Goal: Information Seeking & Learning: Compare options

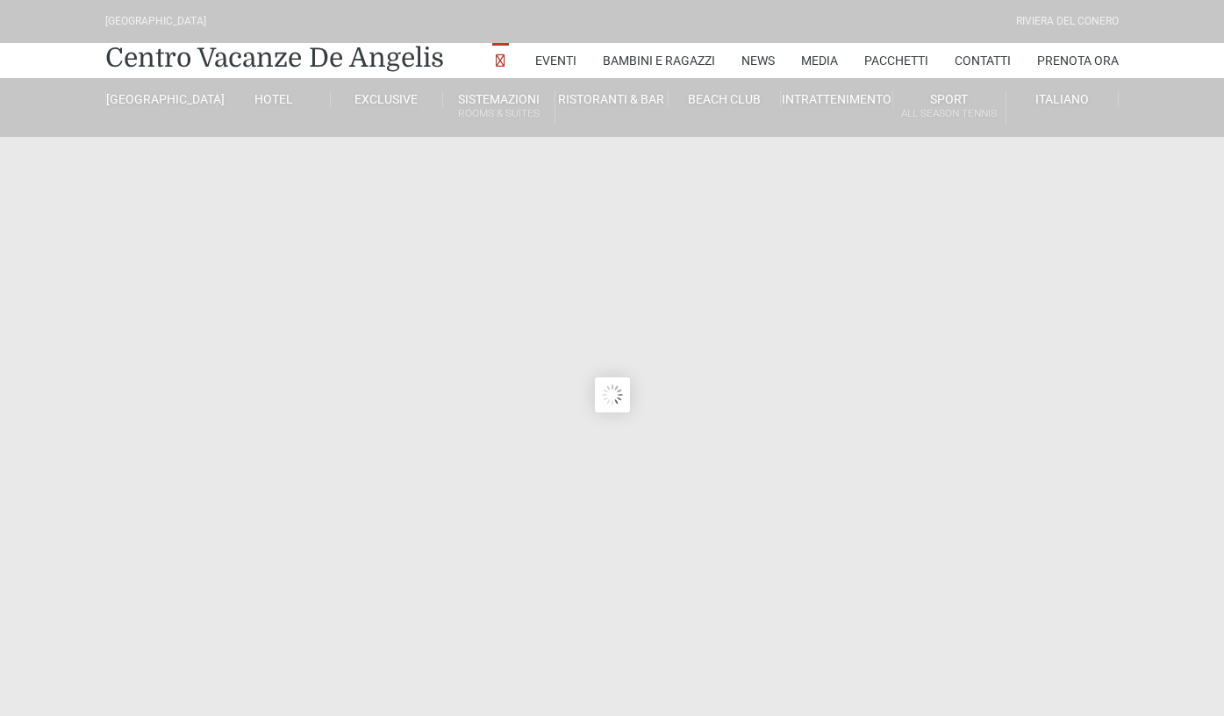
type input "[DATE]"
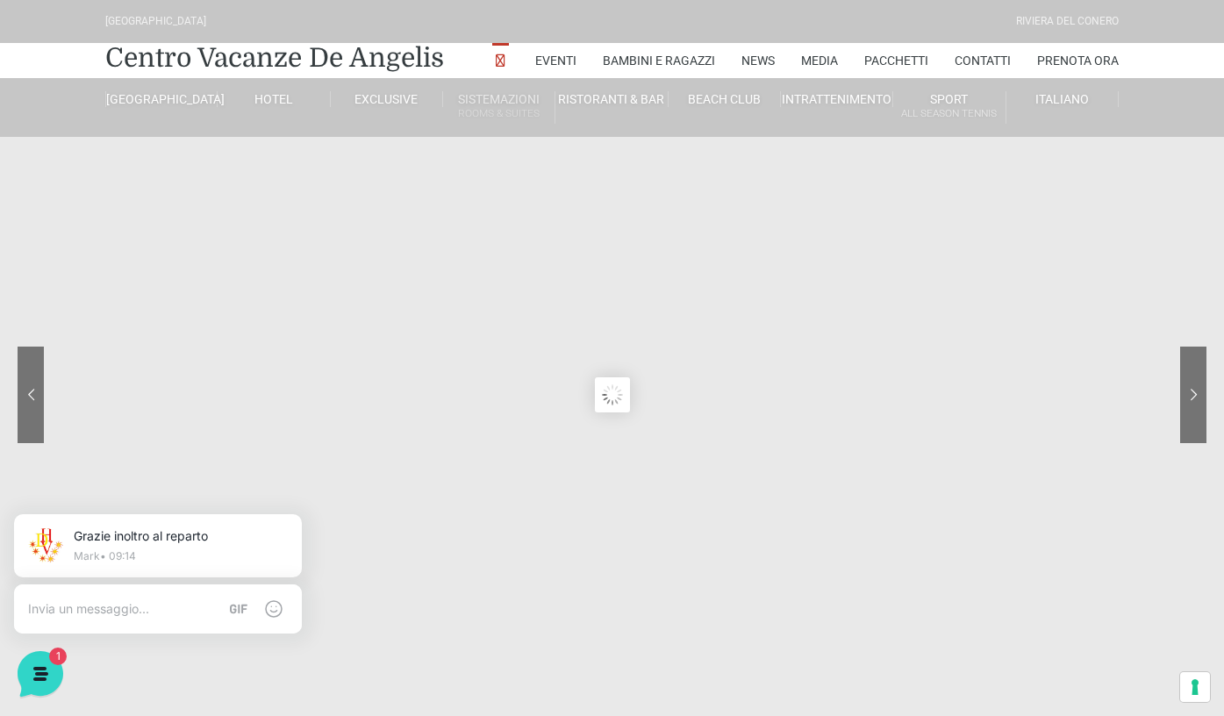
click at [476, 101] on link "Sistemazioni Rooms & Suites" at bounding box center [499, 107] width 112 height 32
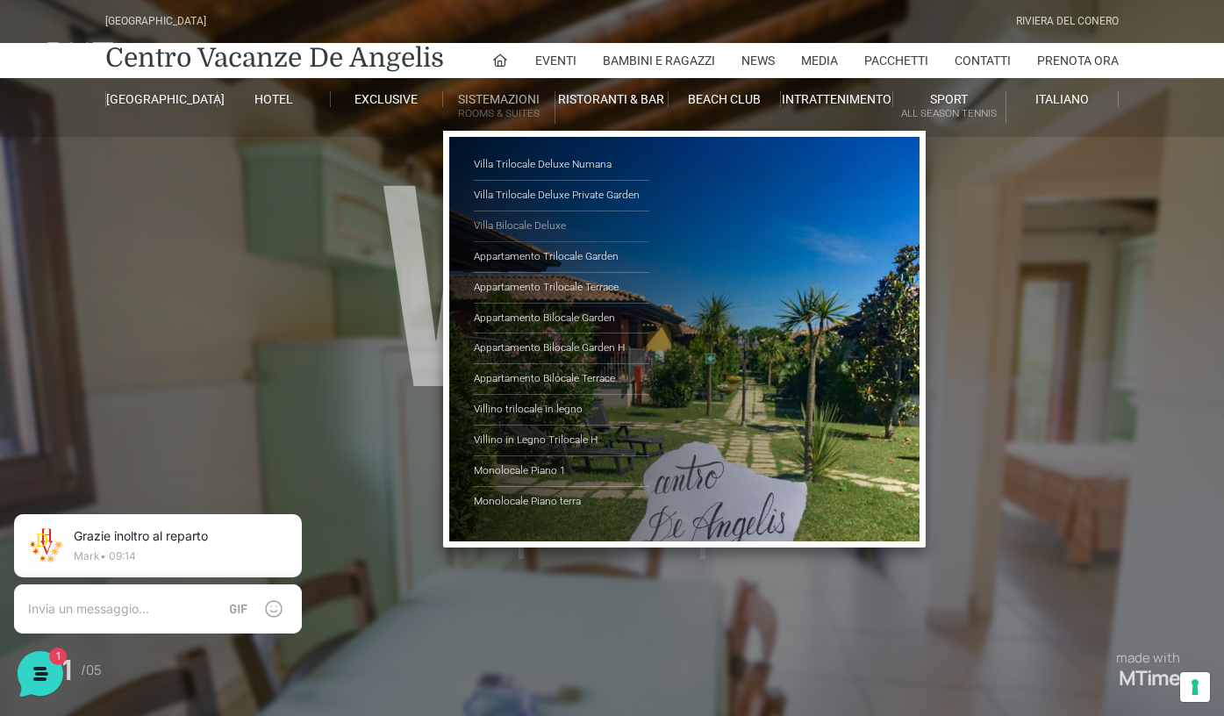
click at [529, 226] on link "Villa Bilocale Deluxe" at bounding box center [561, 226] width 175 height 31
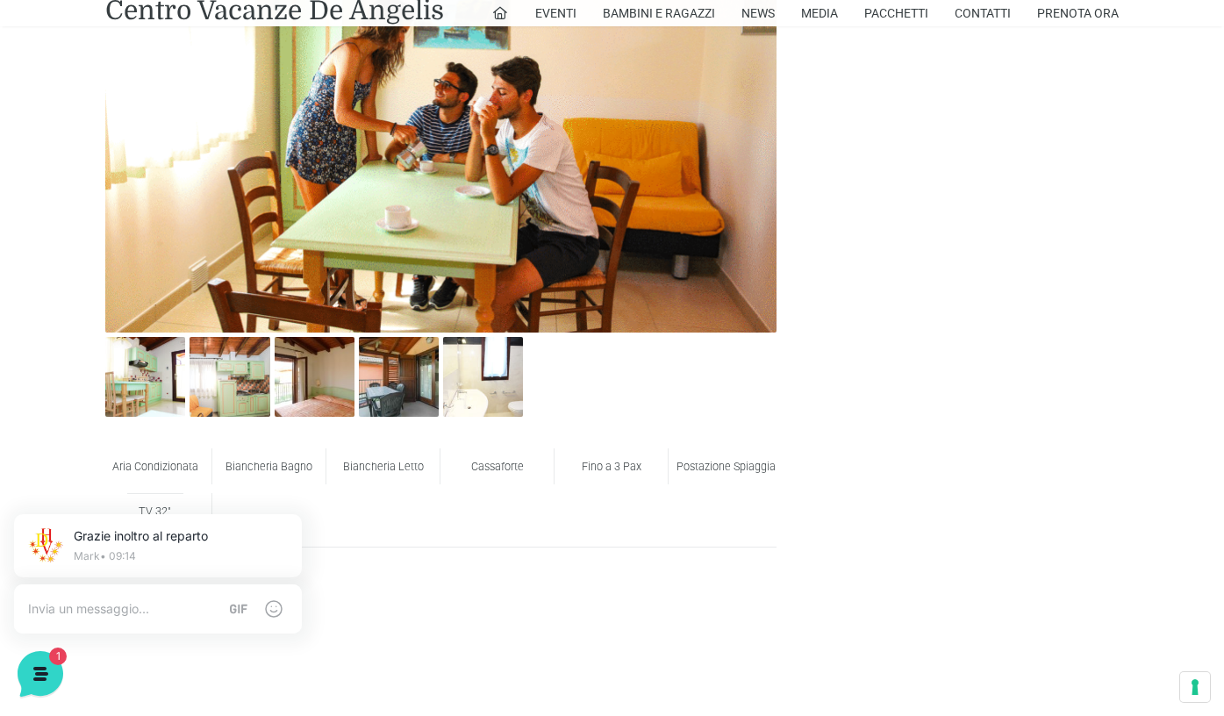
scroll to position [925, 0]
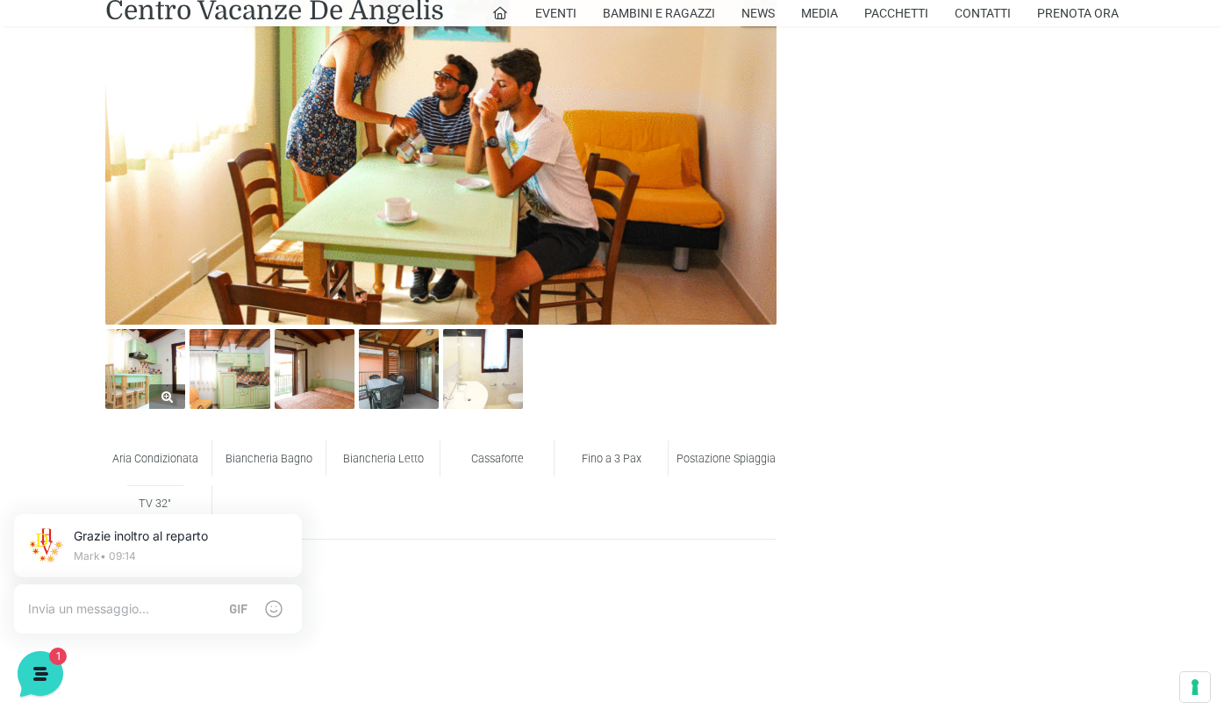
click at [155, 369] on img at bounding box center [145, 369] width 80 height 80
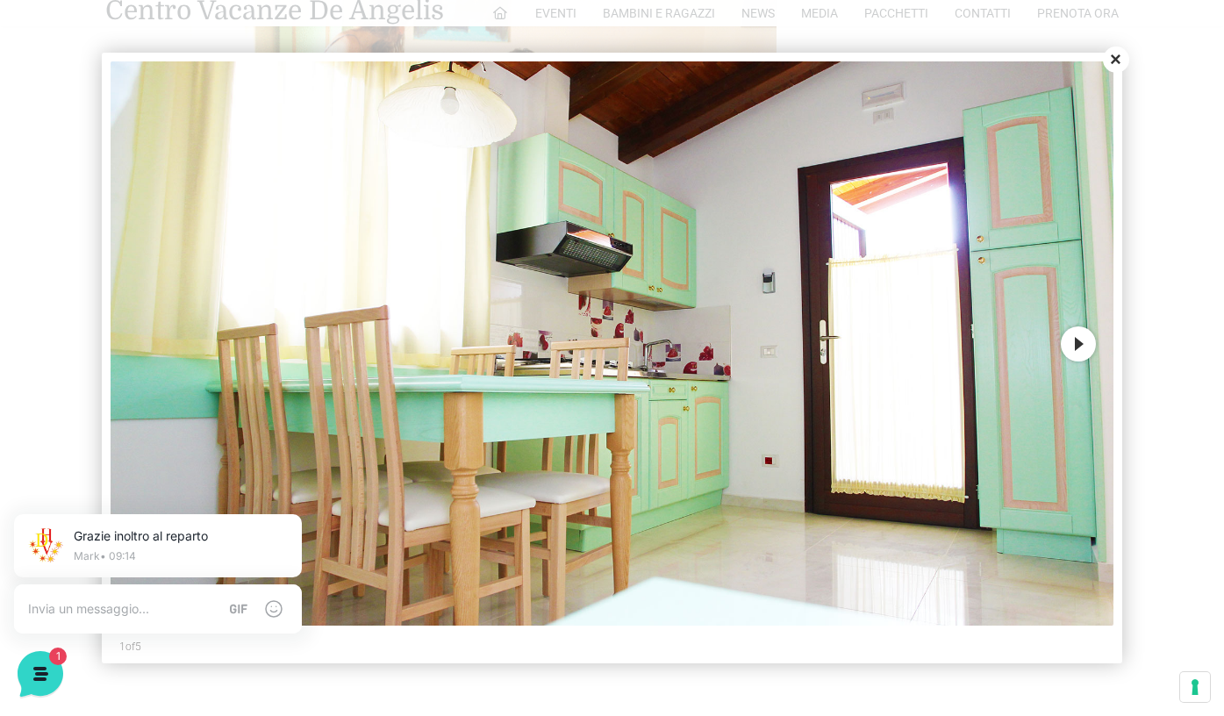
click at [1083, 350] on button "Next" at bounding box center [1078, 343] width 35 height 35
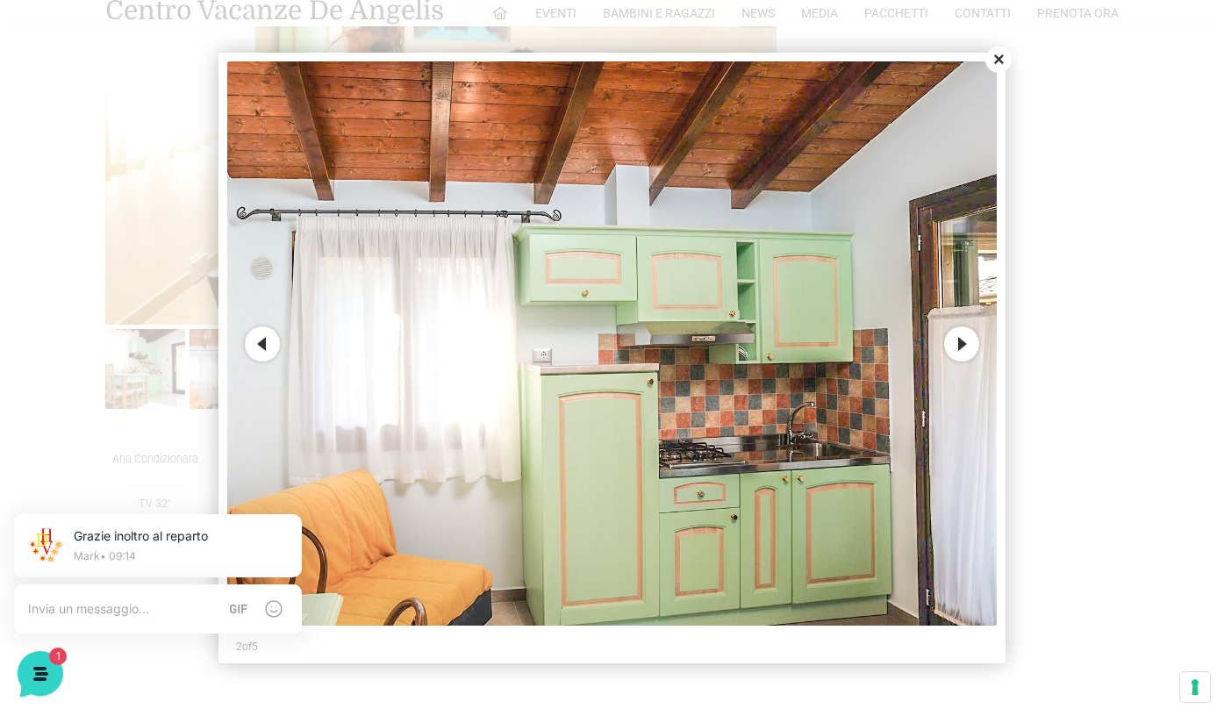
click at [958, 340] on button "Next" at bounding box center [961, 343] width 35 height 35
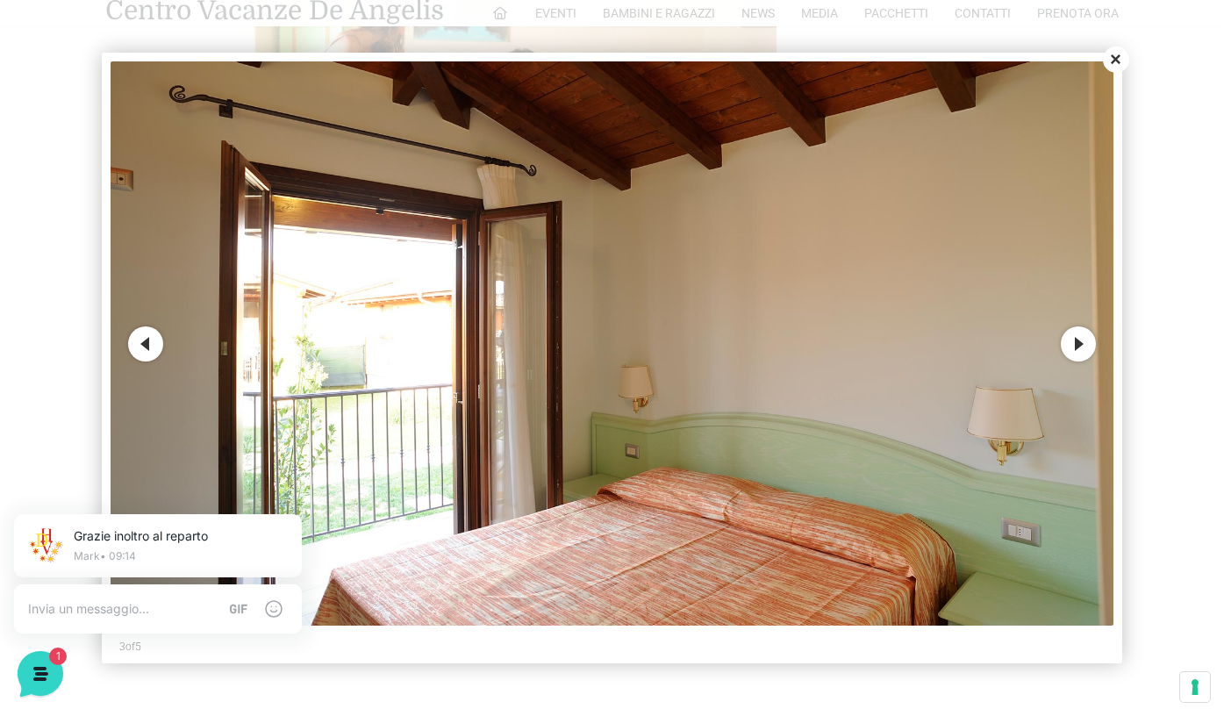
click at [1080, 347] on button "Next" at bounding box center [1078, 343] width 35 height 35
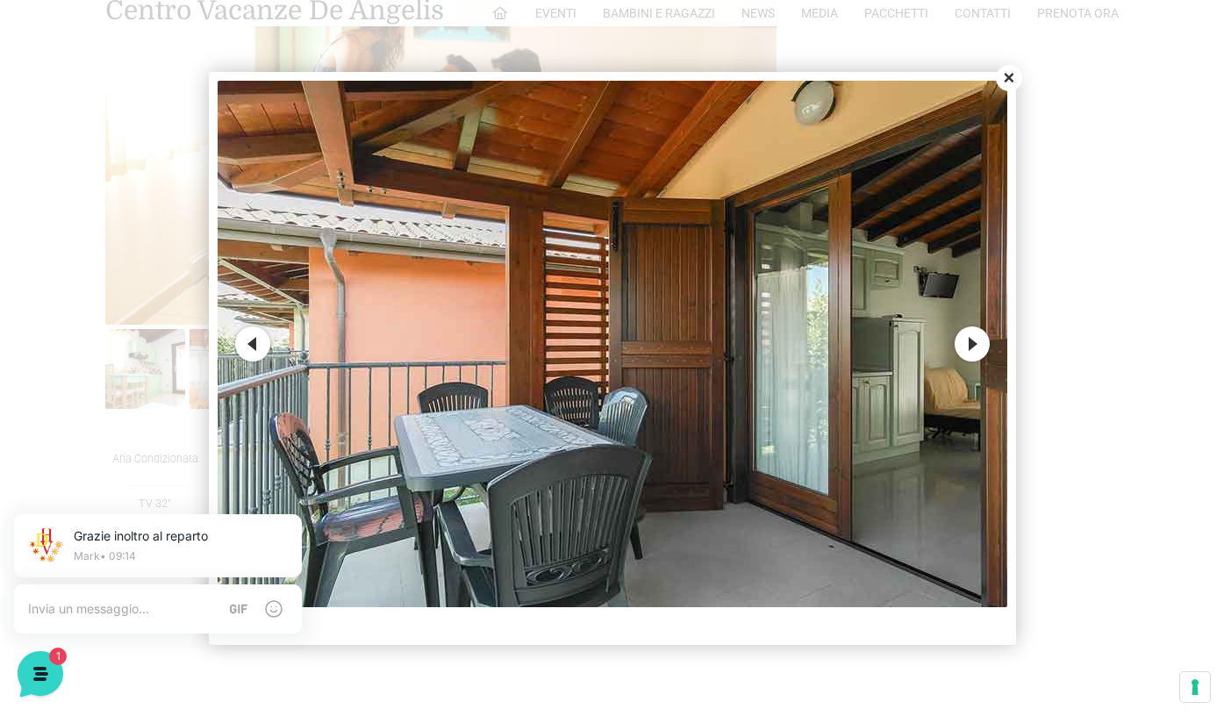
click at [969, 337] on button "Next" at bounding box center [971, 343] width 35 height 35
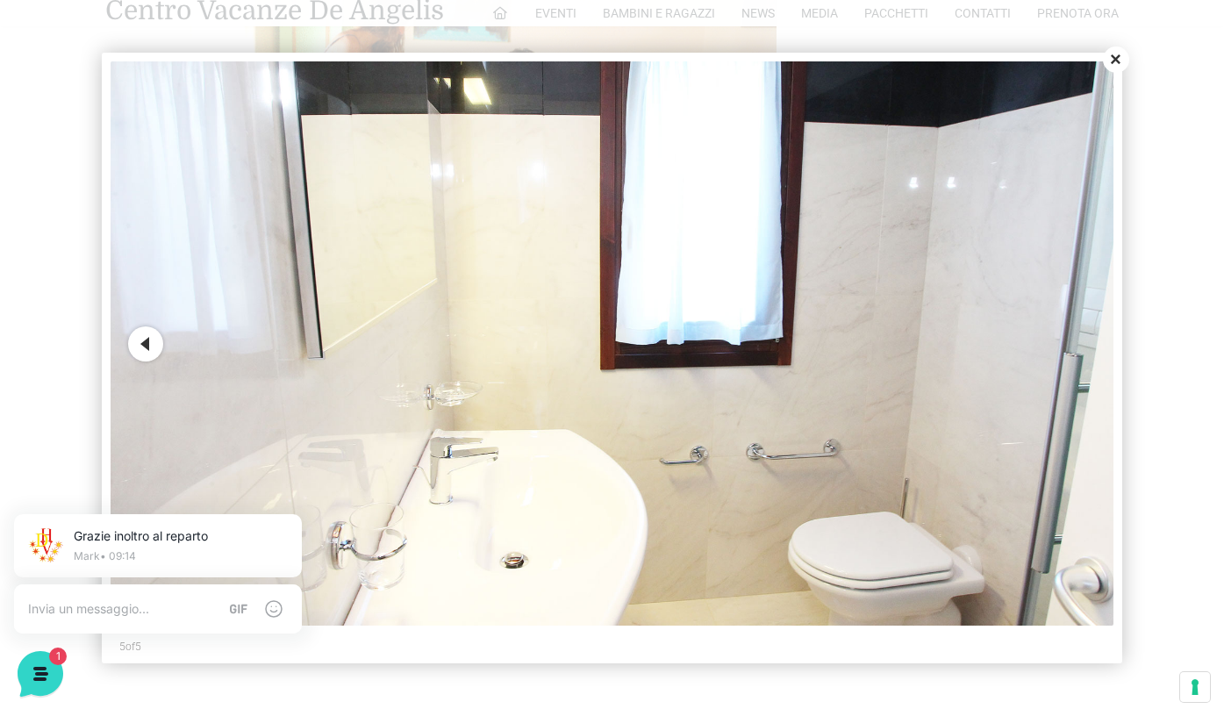
click at [1112, 61] on button "Close" at bounding box center [1116, 59] width 26 height 26
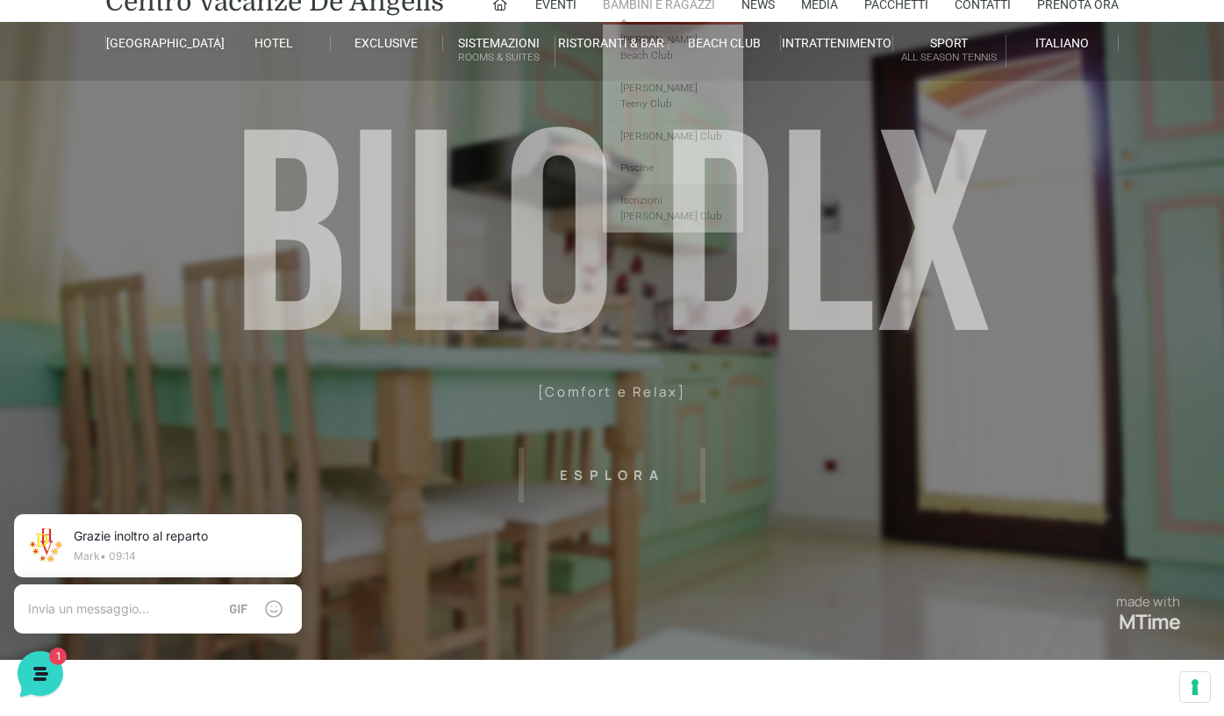
scroll to position [0, 0]
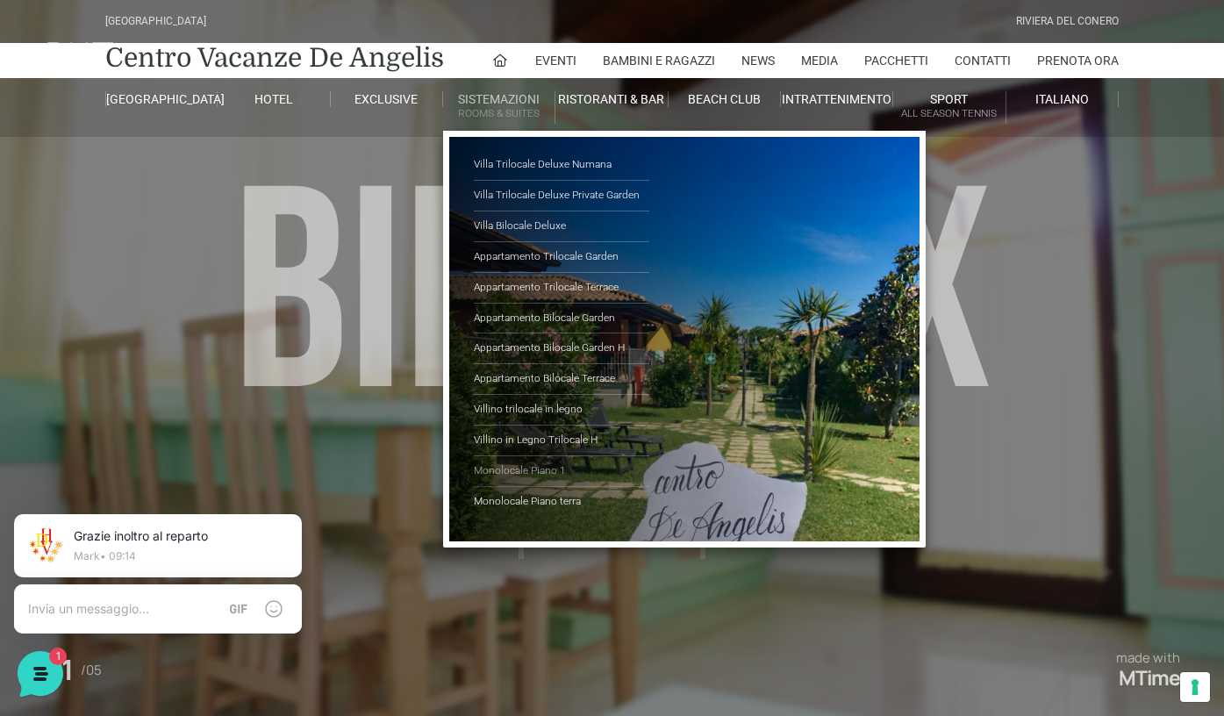
click at [540, 467] on link "Monolocale Piano 1" at bounding box center [561, 471] width 175 height 31
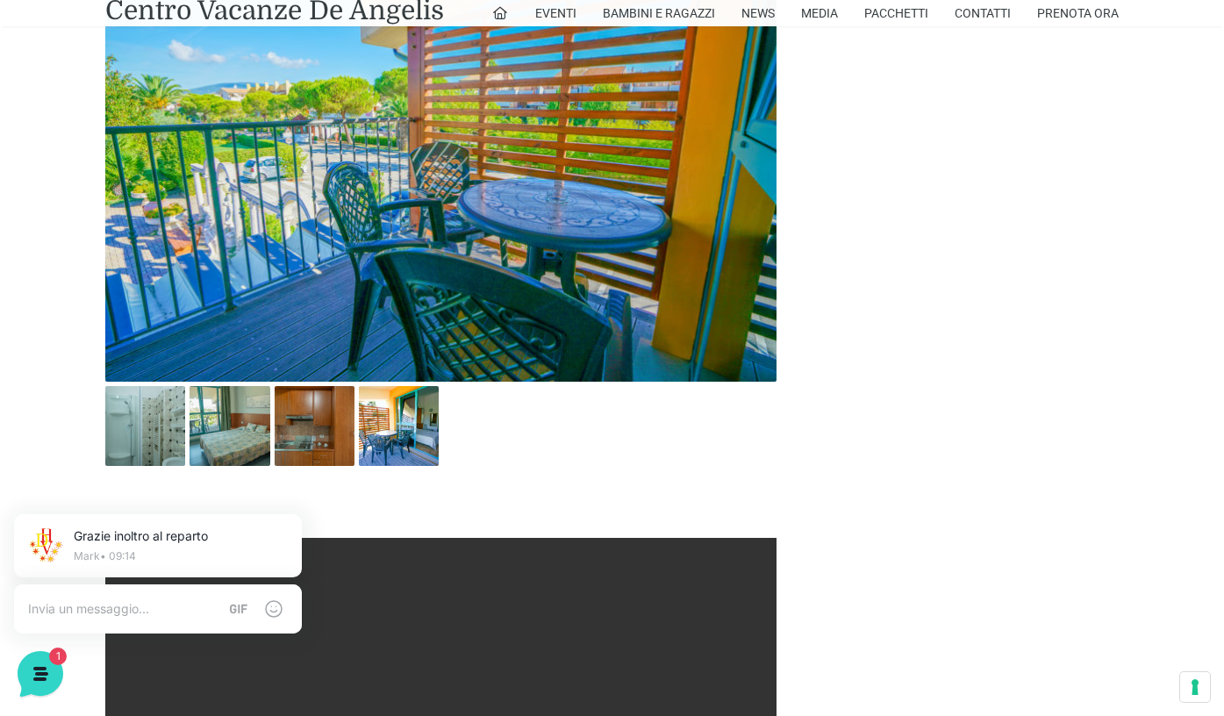
scroll to position [869, 0]
click at [261, 193] on img at bounding box center [440, 156] width 671 height 447
click at [125, 418] on img at bounding box center [145, 425] width 80 height 80
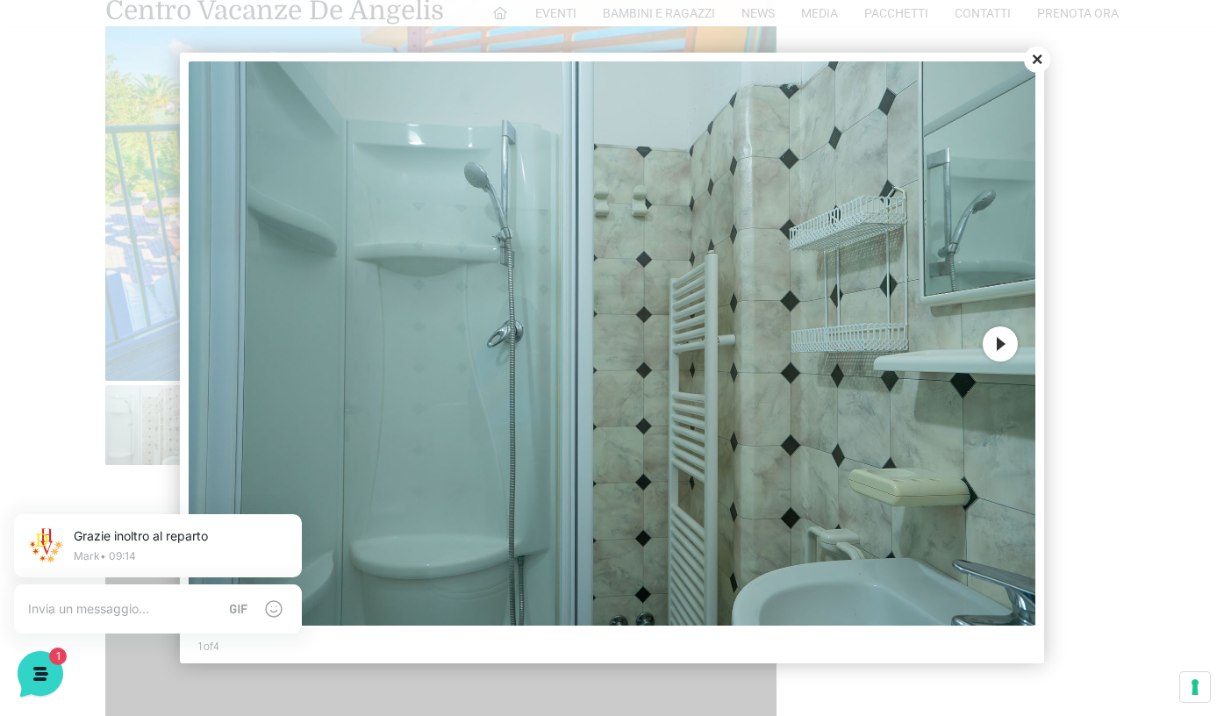
click at [992, 340] on button "Next" at bounding box center [1000, 343] width 35 height 35
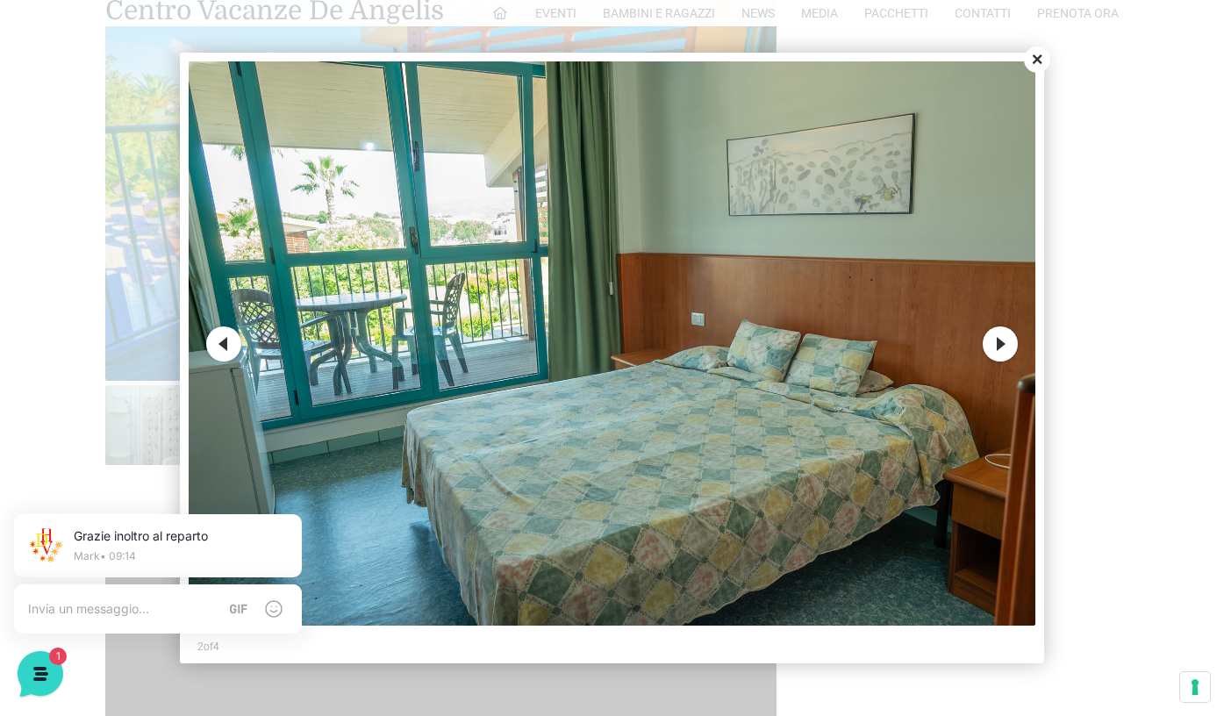
click at [992, 340] on button "Next" at bounding box center [1000, 343] width 35 height 35
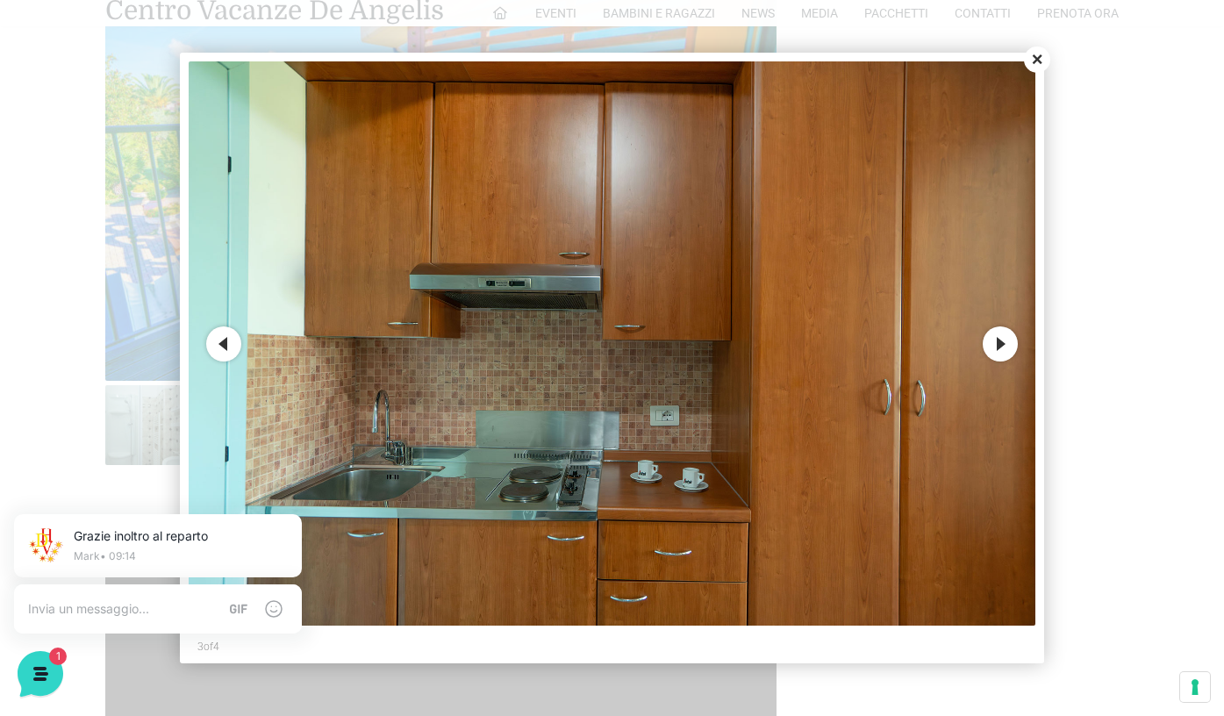
click at [993, 341] on button "Next" at bounding box center [1000, 343] width 35 height 35
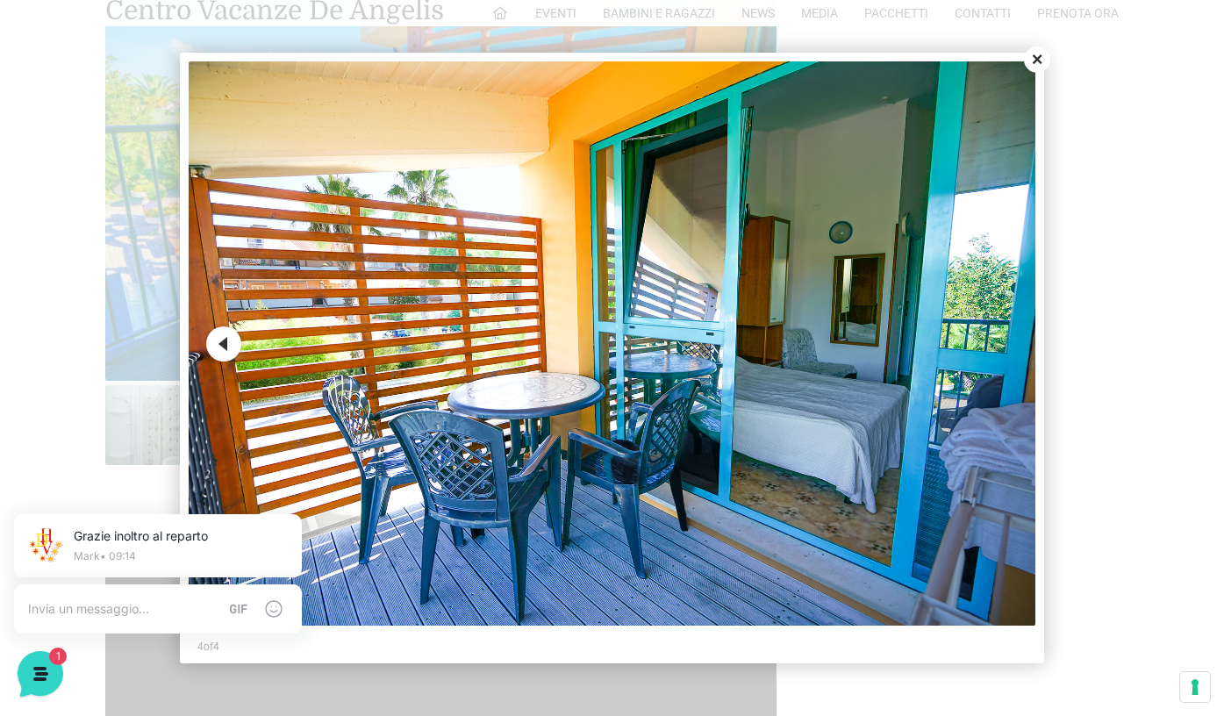
click at [1034, 61] on button "Close" at bounding box center [1037, 59] width 26 height 26
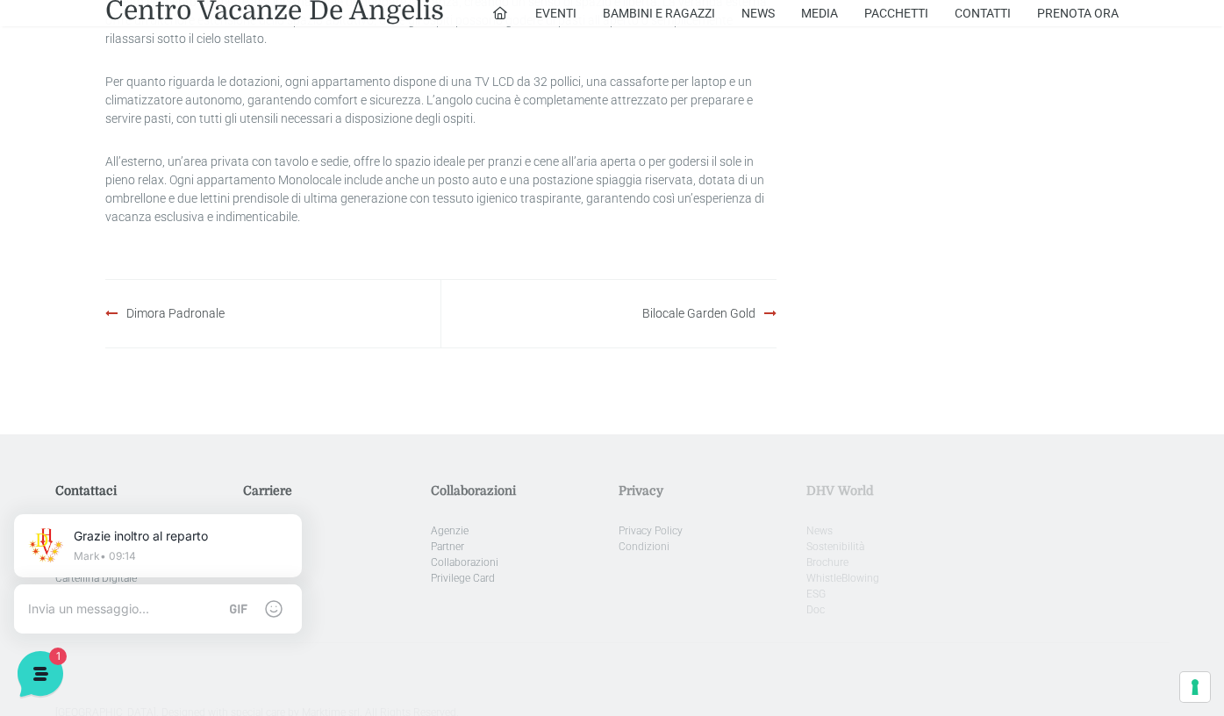
scroll to position [2117, 0]
